Goal: Information Seeking & Learning: Learn about a topic

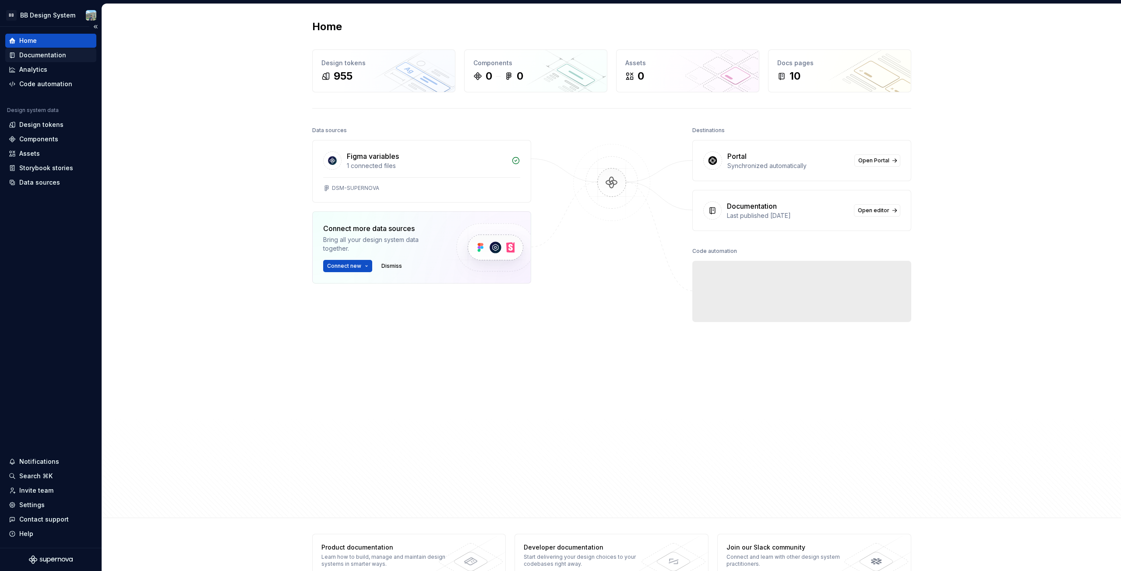
click at [42, 51] on div "Documentation" at bounding box center [42, 55] width 47 height 9
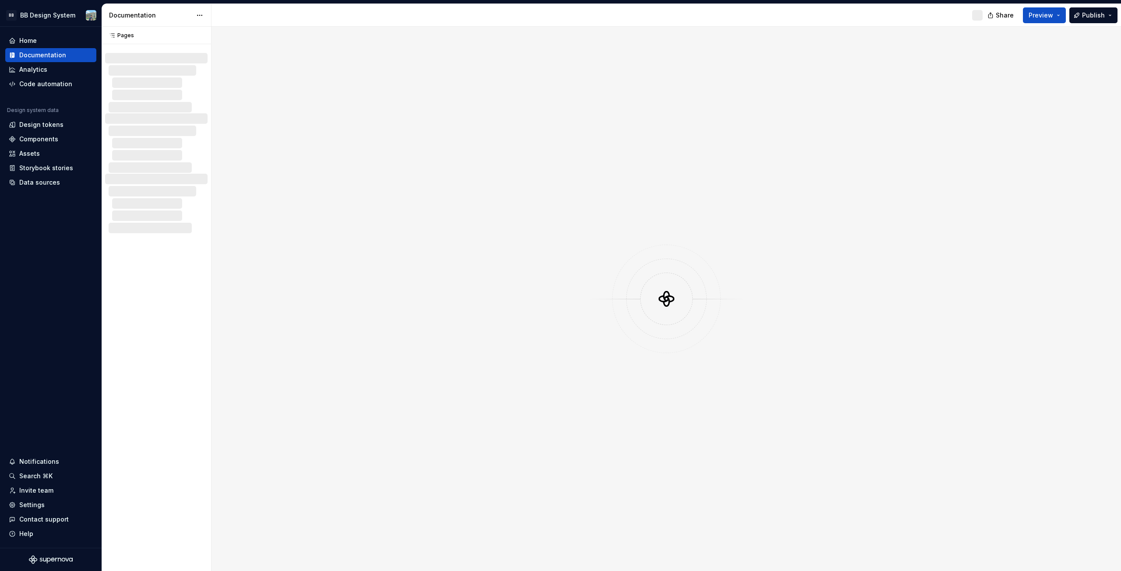
click at [680, 290] on div at bounding box center [666, 299] width 53 height 53
